Goal: Check status: Check status

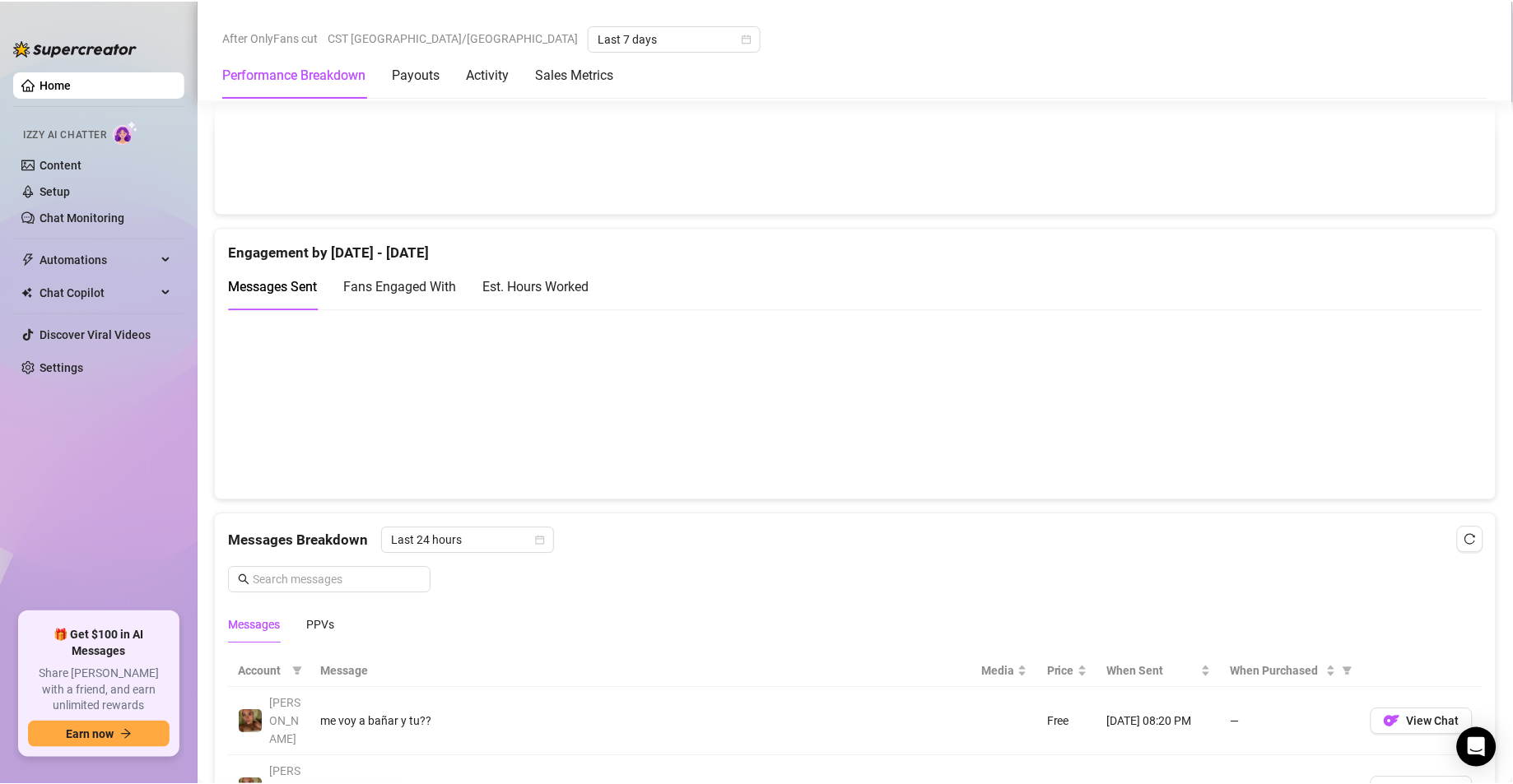
scroll to position [1000, 0]
click at [527, 291] on div "Est. Hours Worked" at bounding box center [535, 288] width 106 height 20
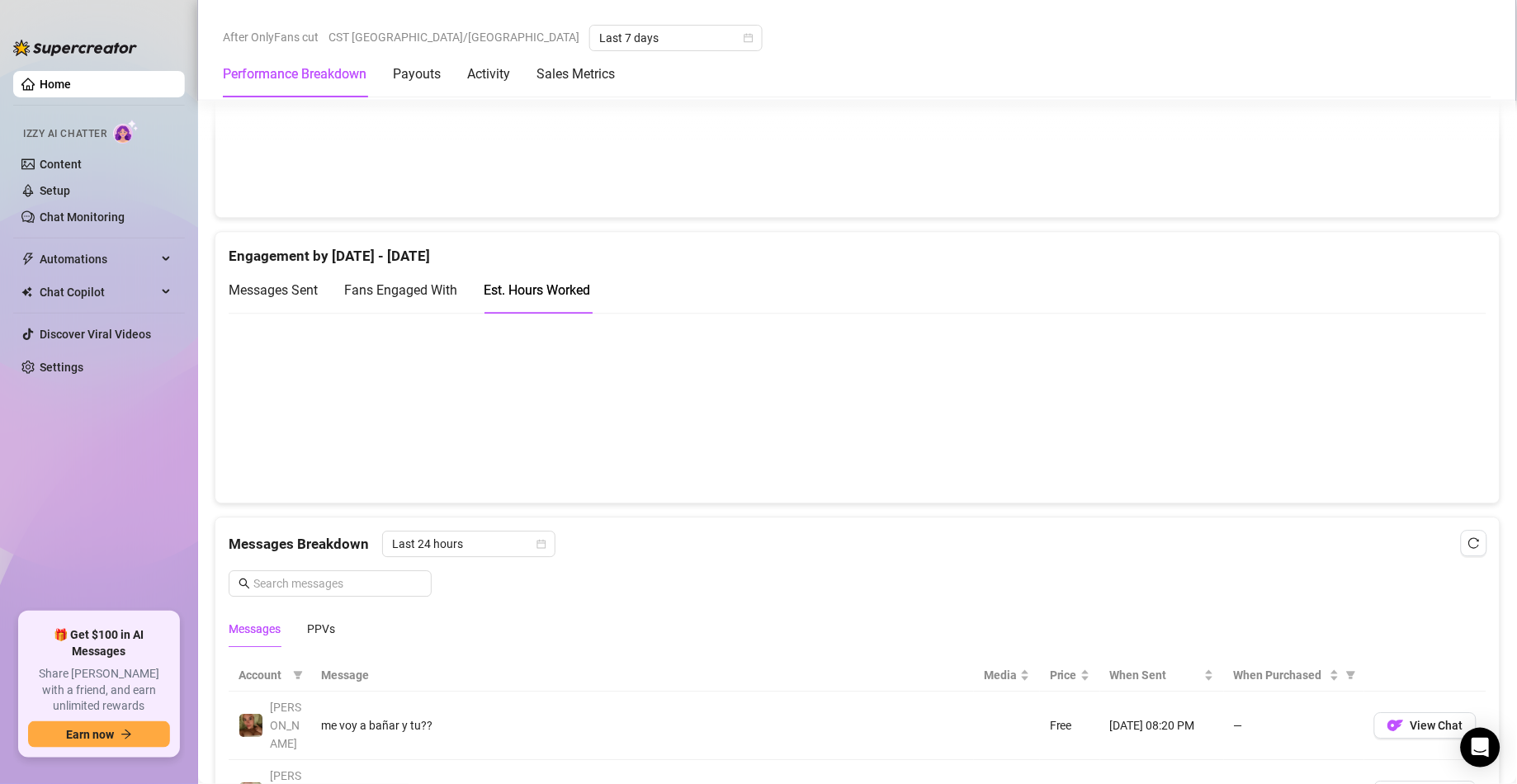
click at [897, 471] on canvas at bounding box center [847, 407] width 1238 height 164
click at [897, 474] on canvas at bounding box center [847, 407] width 1238 height 164
click at [897, 463] on canvas at bounding box center [847, 407] width 1238 height 164
click at [897, 409] on canvas at bounding box center [847, 407] width 1238 height 164
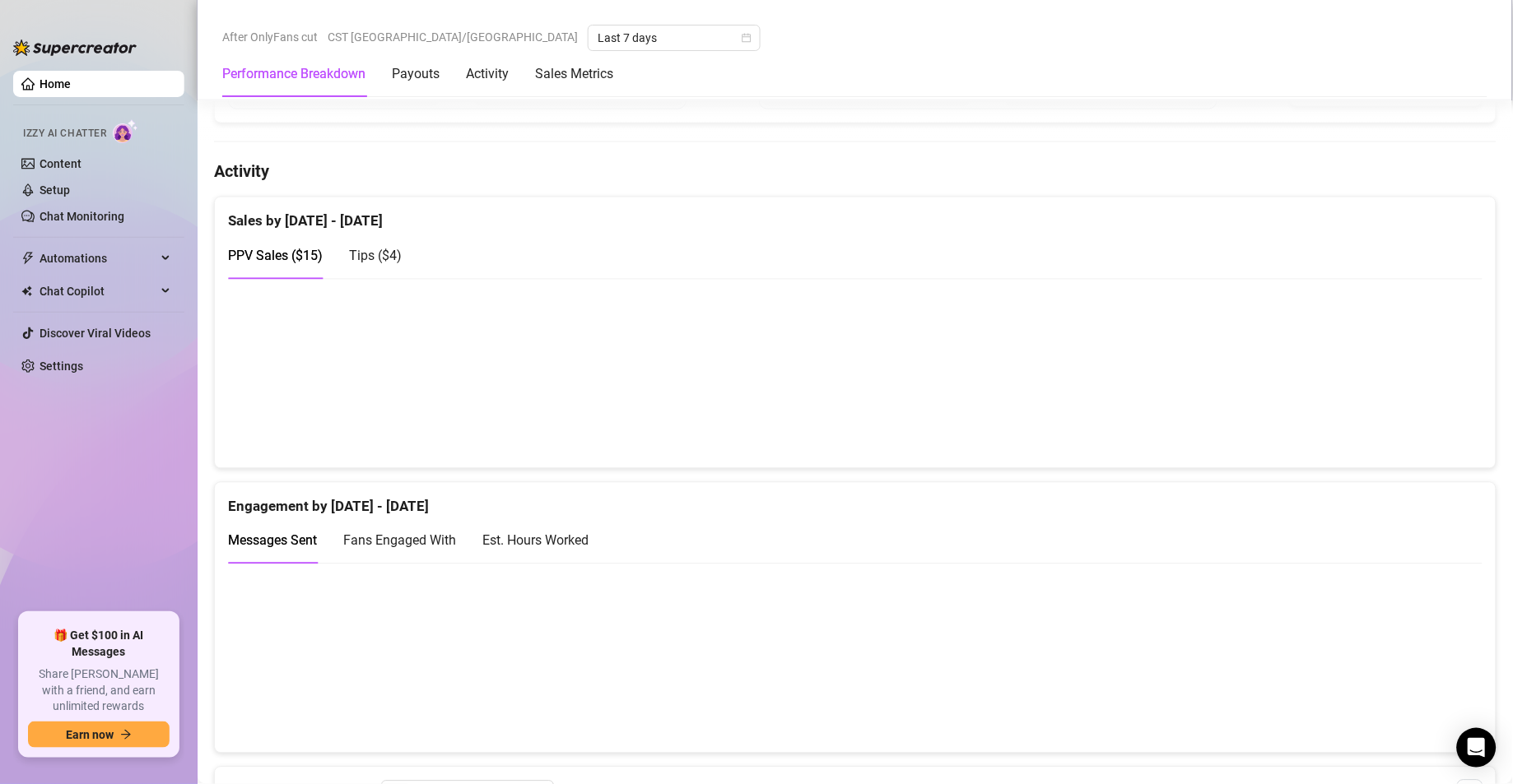
scroll to position [750, 0]
click at [531, 548] on div "Est. Hours Worked" at bounding box center [535, 540] width 106 height 20
click at [1380, 709] on canvas at bounding box center [845, 657] width 1234 height 164
